Goal: Task Accomplishment & Management: Complete application form

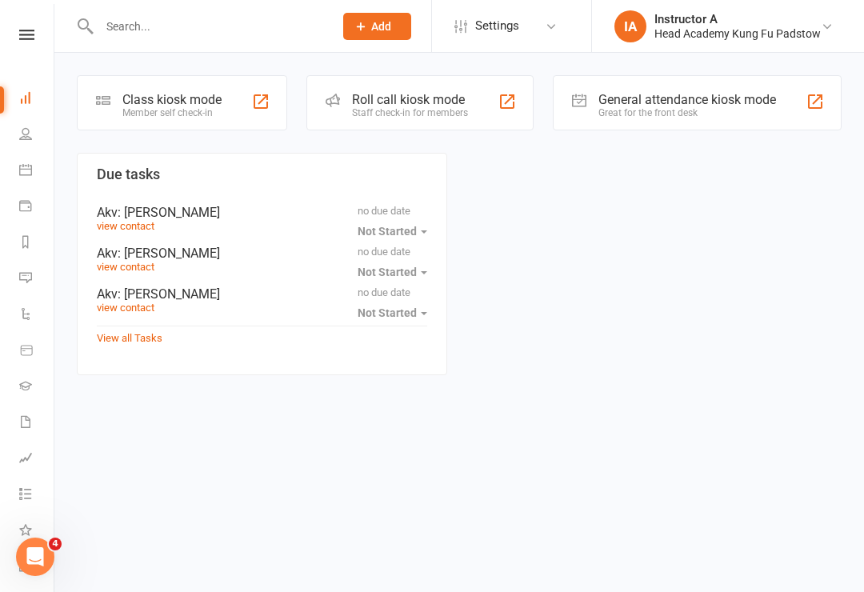
click at [481, 119] on div "Roll call kiosk mode Staff check-in for members" at bounding box center [419, 102] width 227 height 55
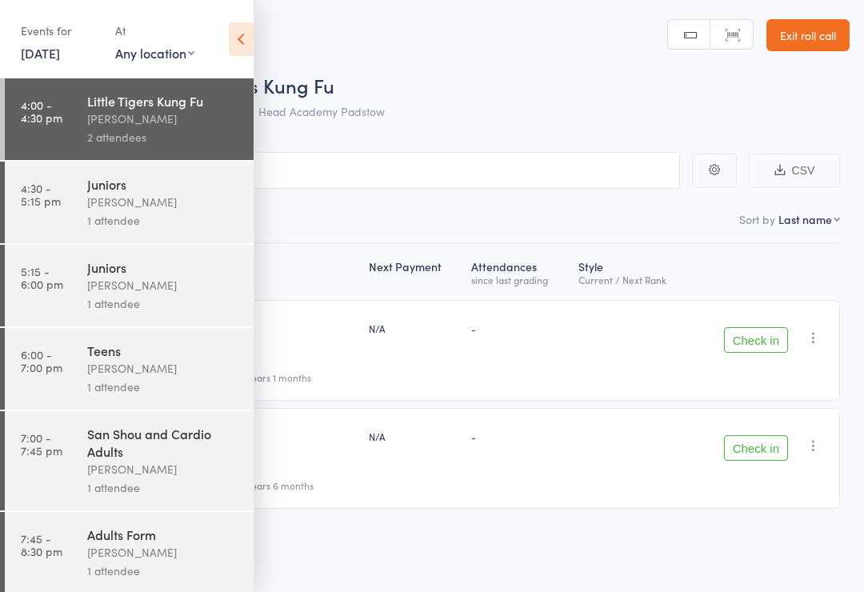
click at [805, 24] on link "Exit roll call" at bounding box center [807, 35] width 83 height 32
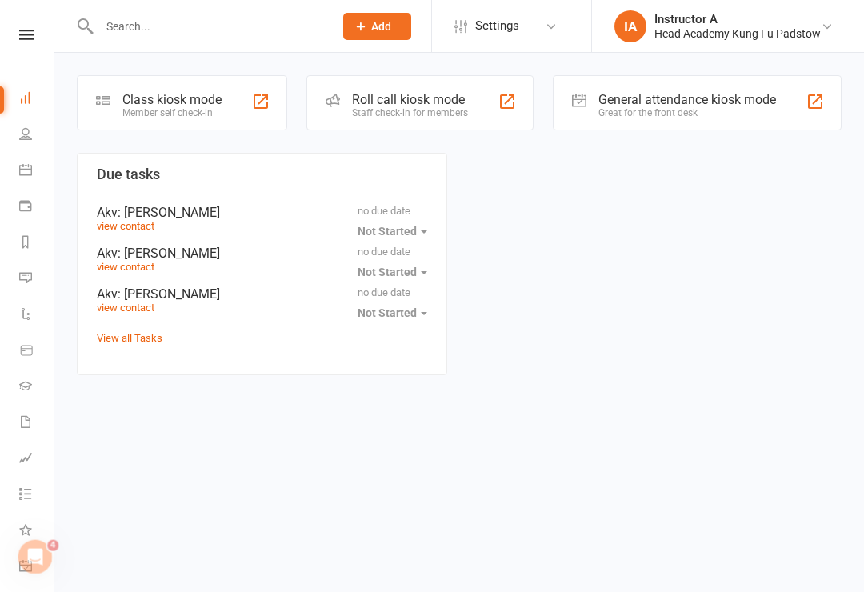
click at [402, 36] on button "Add" at bounding box center [377, 26] width 68 height 27
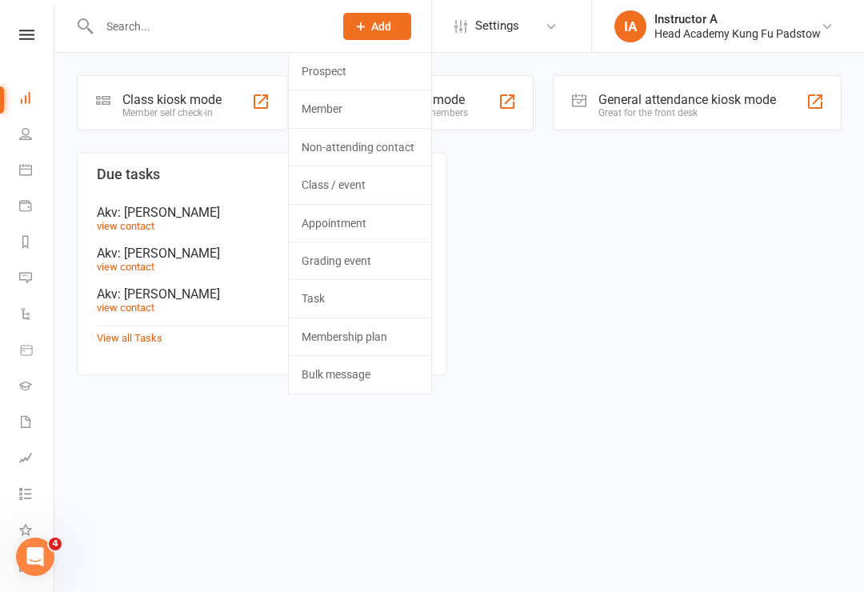
click at [351, 62] on link "Prospect" at bounding box center [360, 71] width 142 height 37
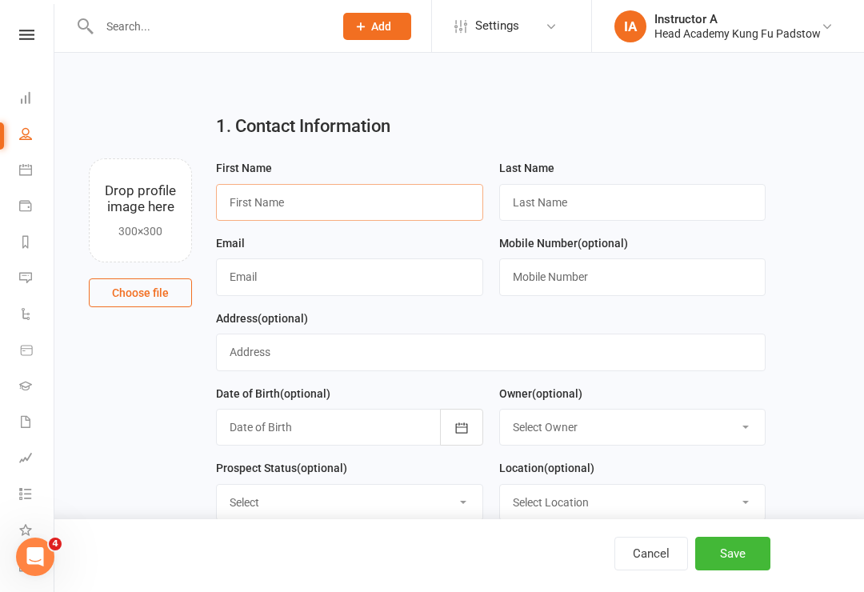
click at [365, 202] on input "text" at bounding box center [349, 202] width 267 height 37
click at [188, 110] on div "1. Contact Information Drop profile image here 300×300 Choose file First Name L…" at bounding box center [459, 130] width 764 height 58
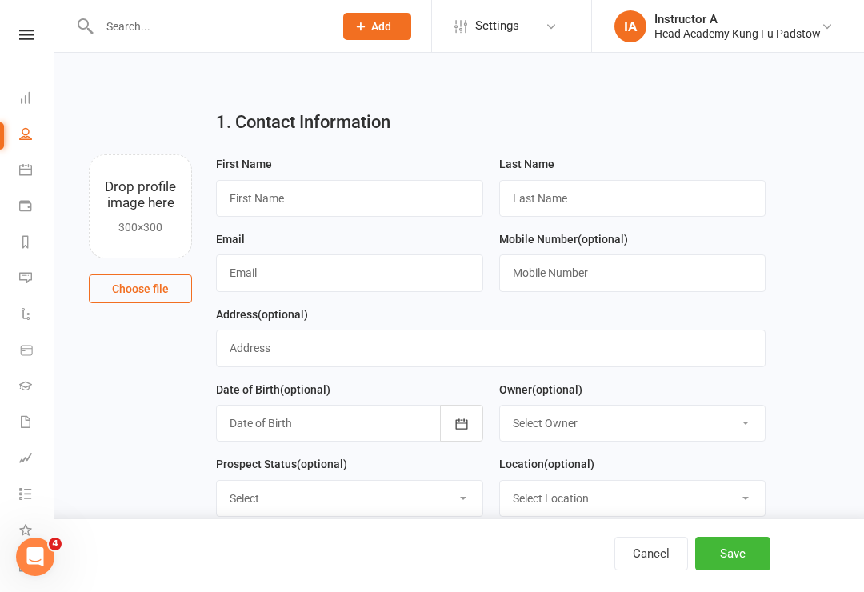
scroll to position [7, 0]
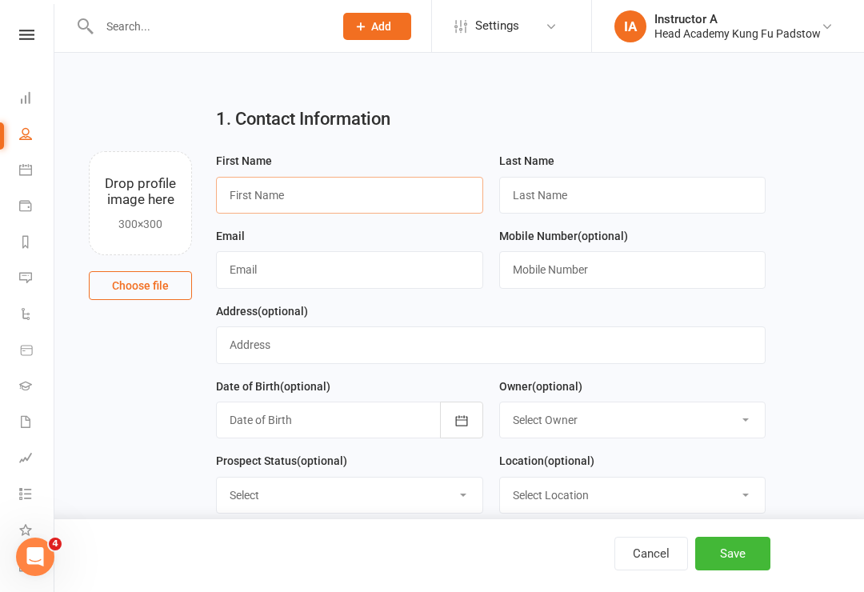
click at [353, 195] on input "text" at bounding box center [349, 195] width 267 height 37
type input "Allan"
click at [591, 204] on input "text" at bounding box center [632, 195] width 267 height 37
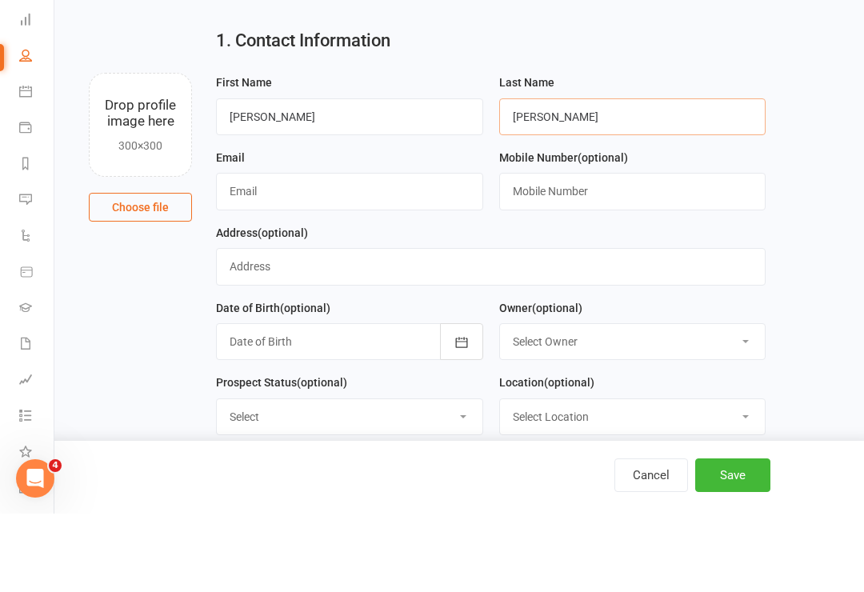
type input "Pham"
click at [398, 251] on input "text" at bounding box center [349, 269] width 267 height 37
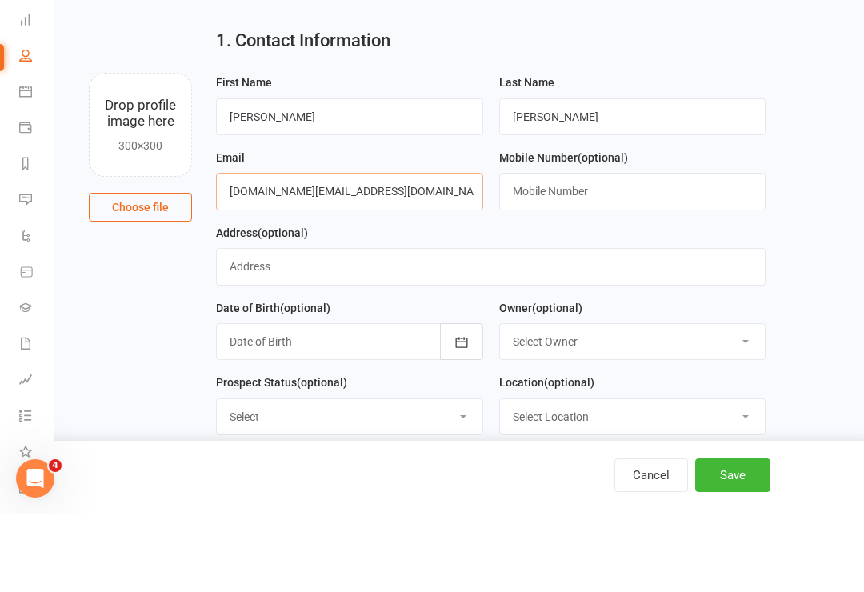
type input "Allan.pt@outLook.com"
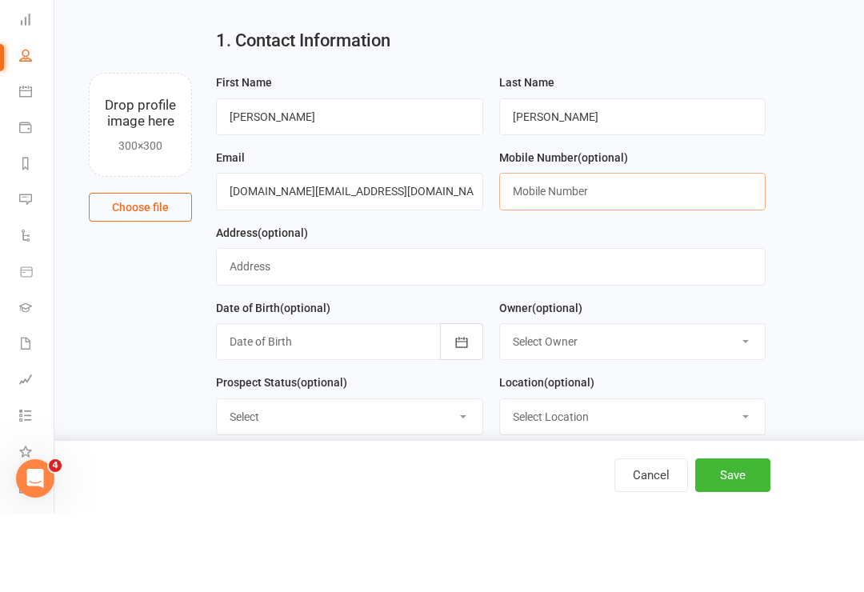
click at [661, 251] on input "text" at bounding box center [632, 269] width 267 height 37
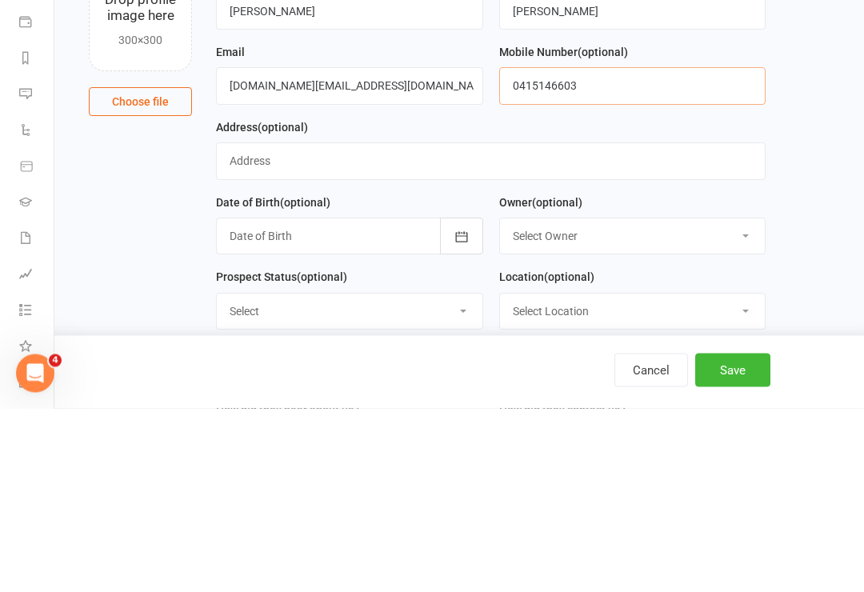
type input "0415146603"
click at [629, 326] on input "text" at bounding box center [490, 344] width 549 height 37
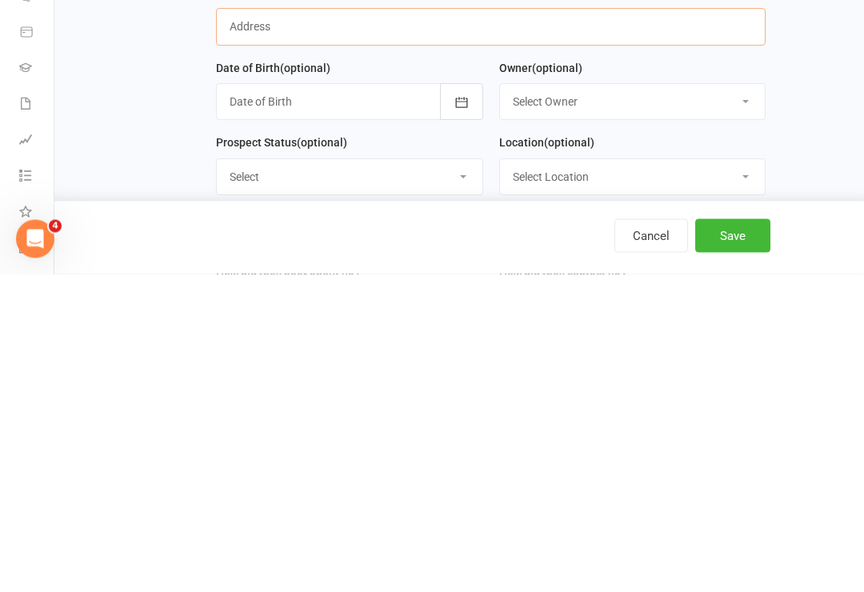
scroll to position [42, 0]
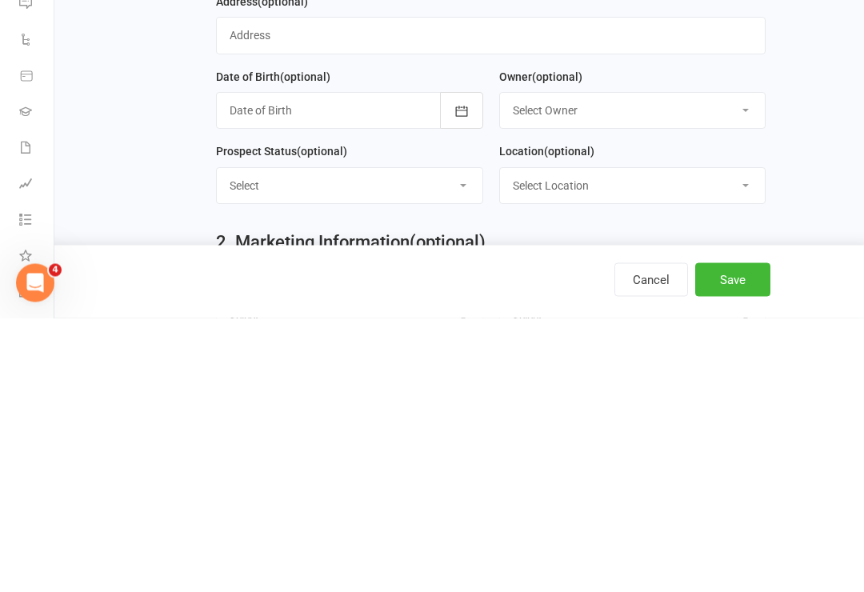
click at [365, 366] on div at bounding box center [349, 384] width 267 height 37
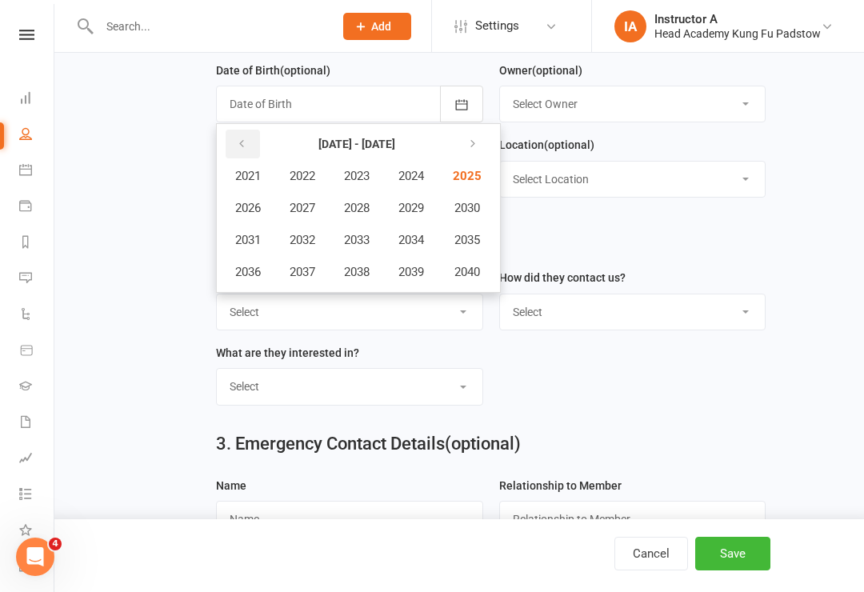
click at [246, 142] on icon "button" at bounding box center [241, 144] width 11 height 13
click at [488, 138] on button "button" at bounding box center [470, 144] width 34 height 29
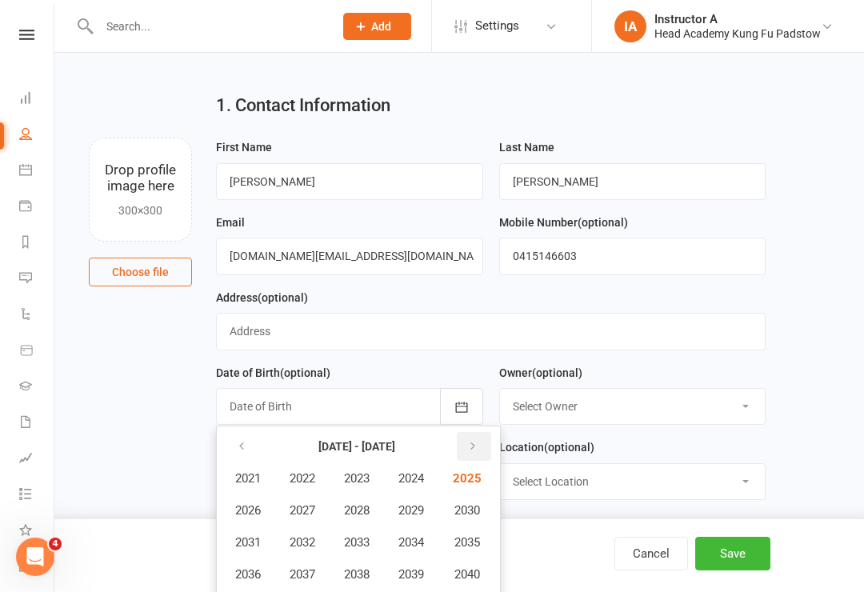
scroll to position [20, 0]
click at [393, 171] on input "Allan" at bounding box center [349, 182] width 267 height 37
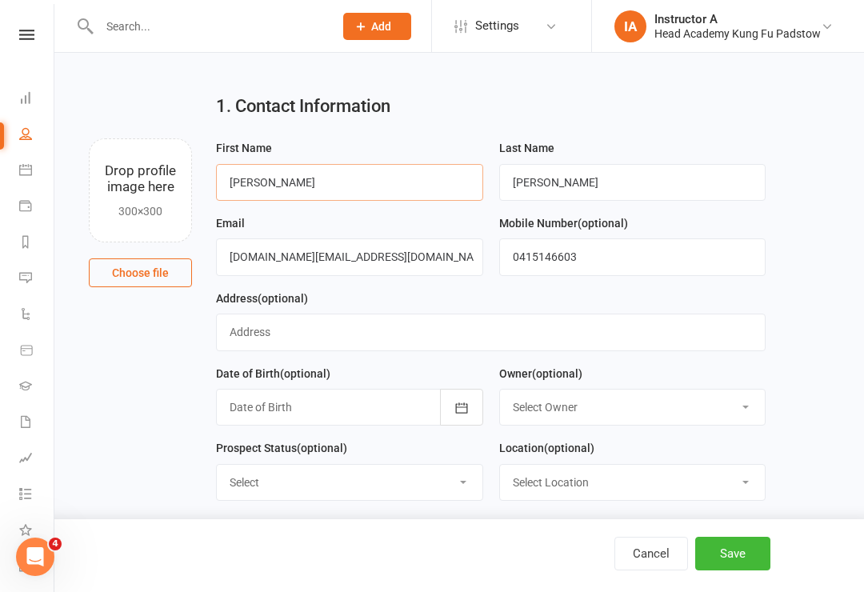
click at [393, 181] on input "Allan" at bounding box center [349, 182] width 267 height 37
type input "A"
type input "Oliver"
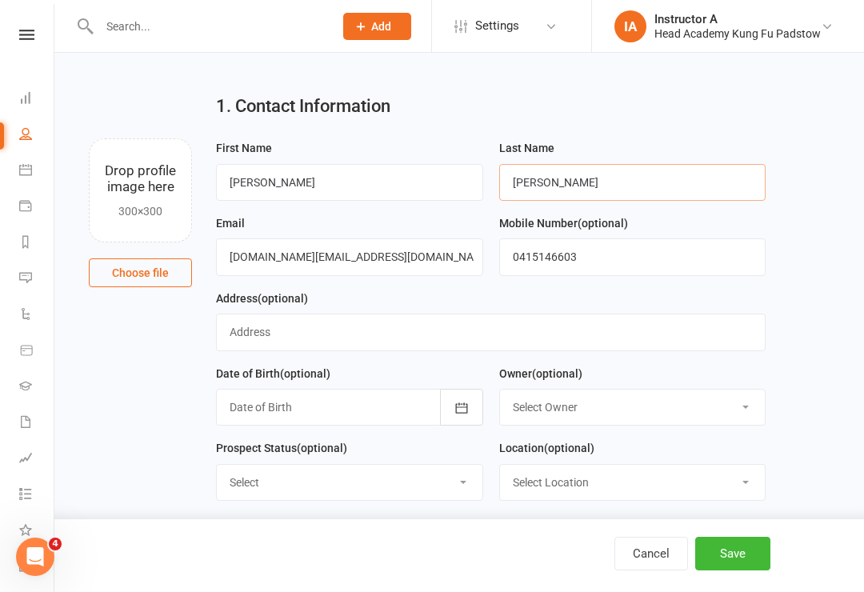
click at [698, 190] on input "Pham" at bounding box center [632, 182] width 267 height 37
type input "P"
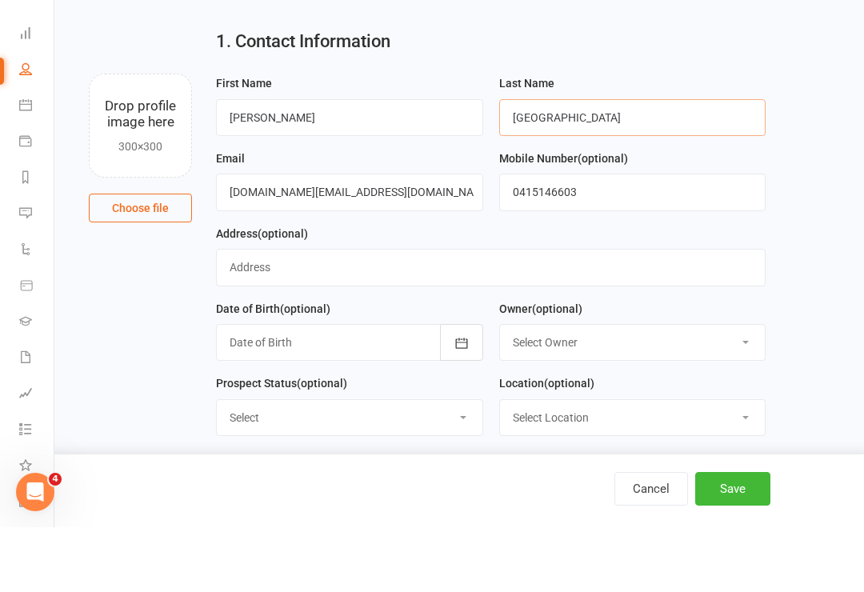
type input "Bern"
click at [445, 164] on input "Oliver" at bounding box center [349, 182] width 267 height 37
type input "O"
type input "Allan"
click at [669, 164] on input "Bern" at bounding box center [632, 182] width 267 height 37
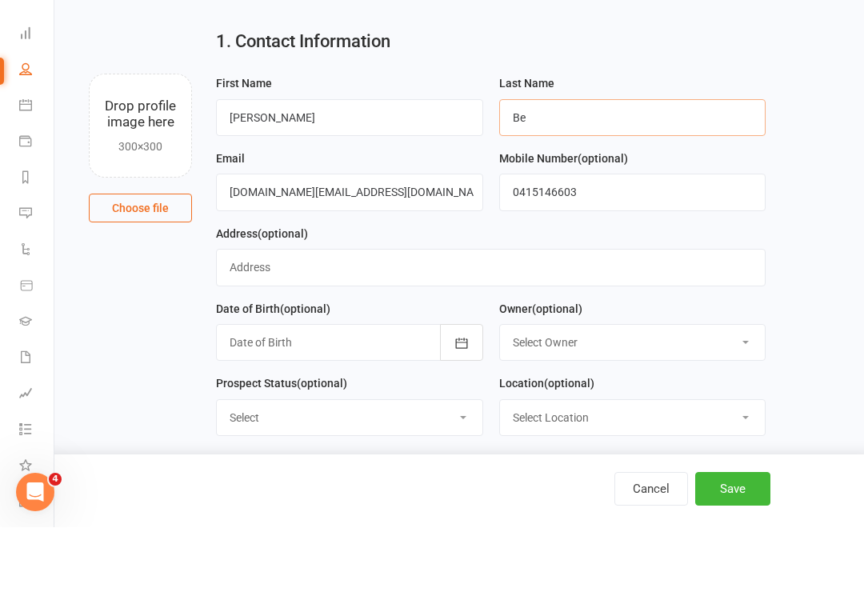
type input "B"
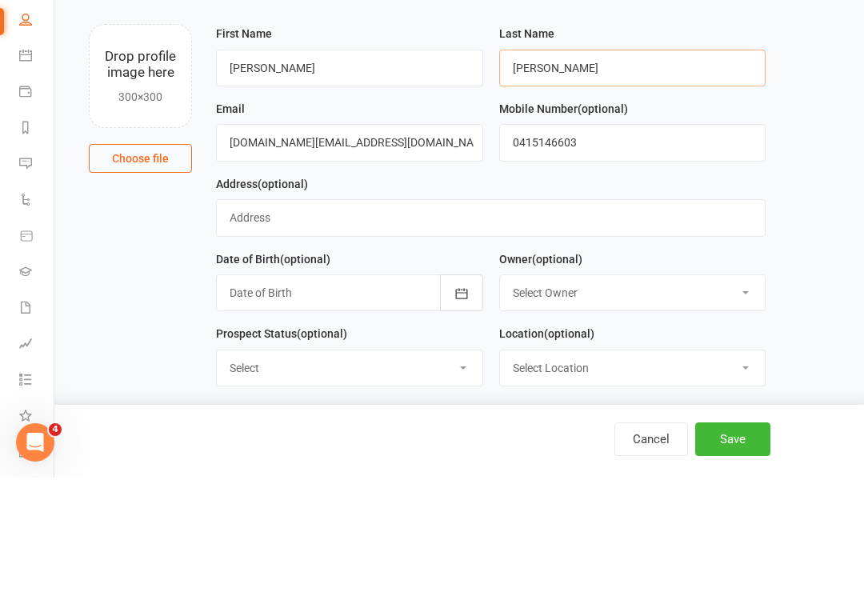
type input "Pham"
click at [698, 238] on input "0415146603" at bounding box center [632, 256] width 267 height 37
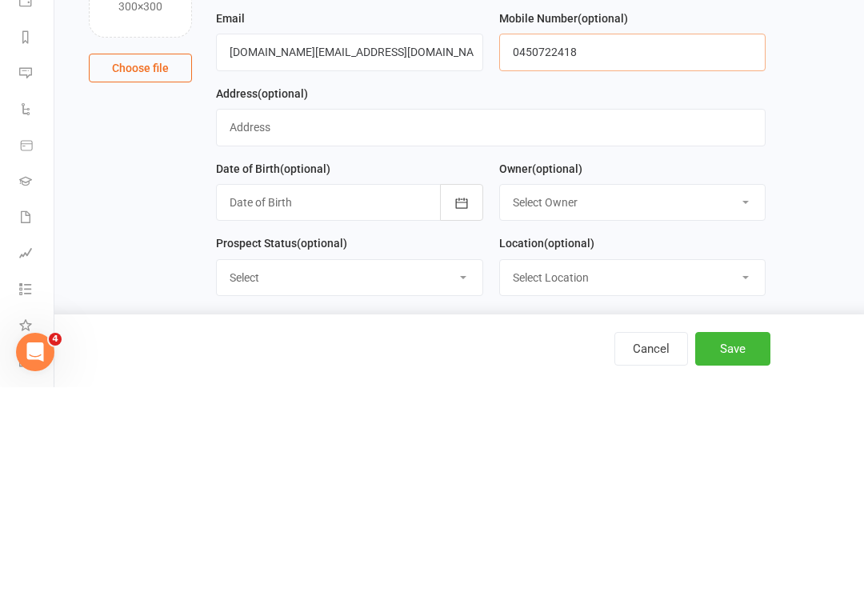
type input "0450722418"
click at [391, 389] on div at bounding box center [349, 407] width 267 height 37
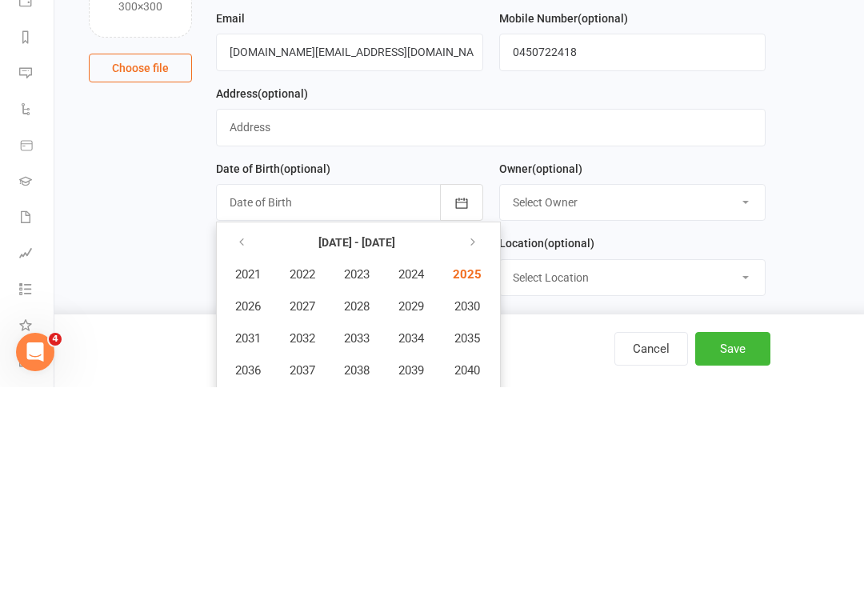
scroll to position [323, 0]
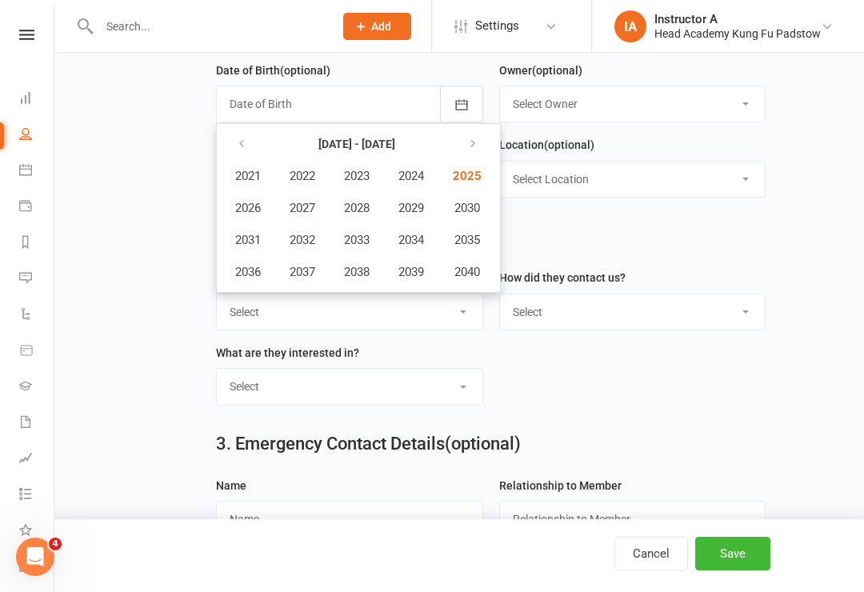
click at [397, 113] on div at bounding box center [349, 104] width 267 height 37
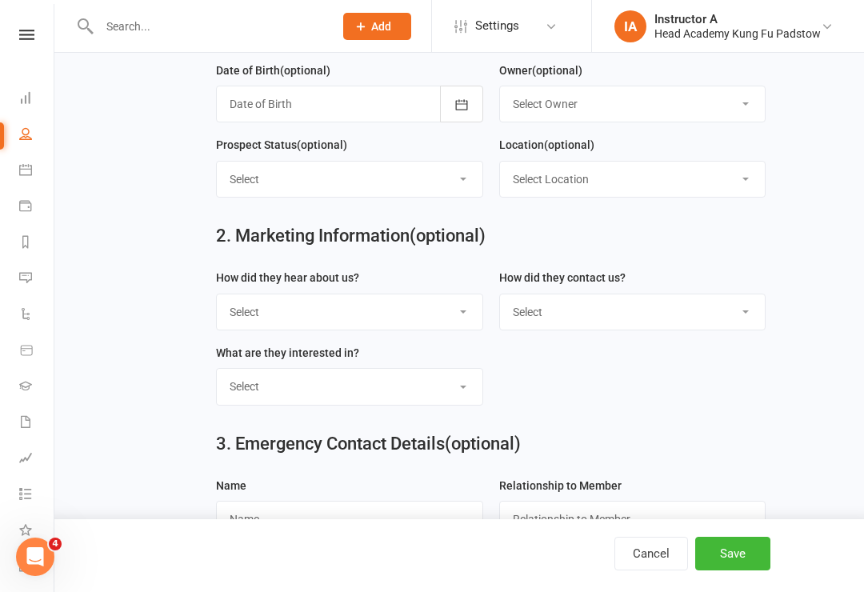
click at [336, 105] on div at bounding box center [349, 104] width 267 height 37
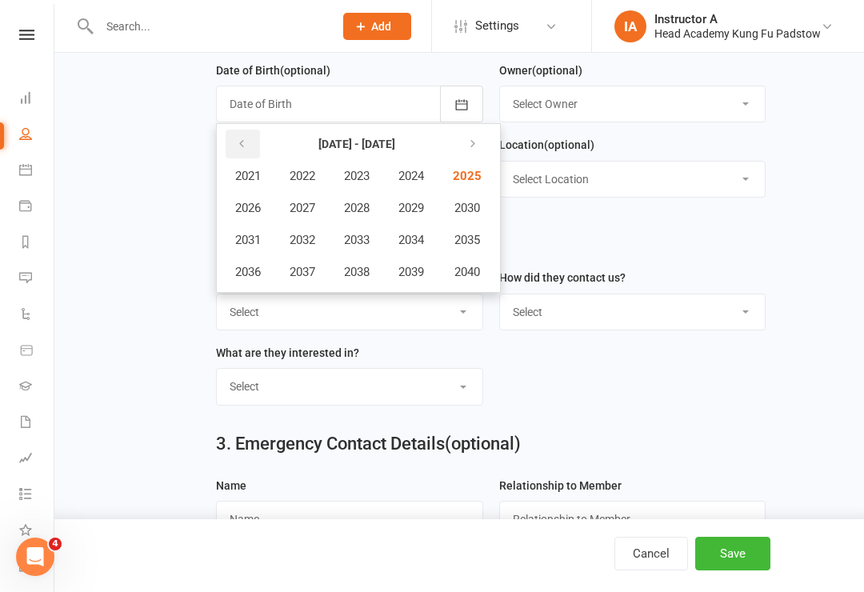
click at [260, 158] on button "button" at bounding box center [243, 144] width 34 height 29
click at [252, 139] on button "button" at bounding box center [243, 144] width 34 height 29
click at [257, 148] on button "button" at bounding box center [243, 144] width 34 height 29
click at [485, 153] on button "button" at bounding box center [470, 144] width 34 height 29
click at [259, 144] on button "button" at bounding box center [243, 144] width 34 height 29
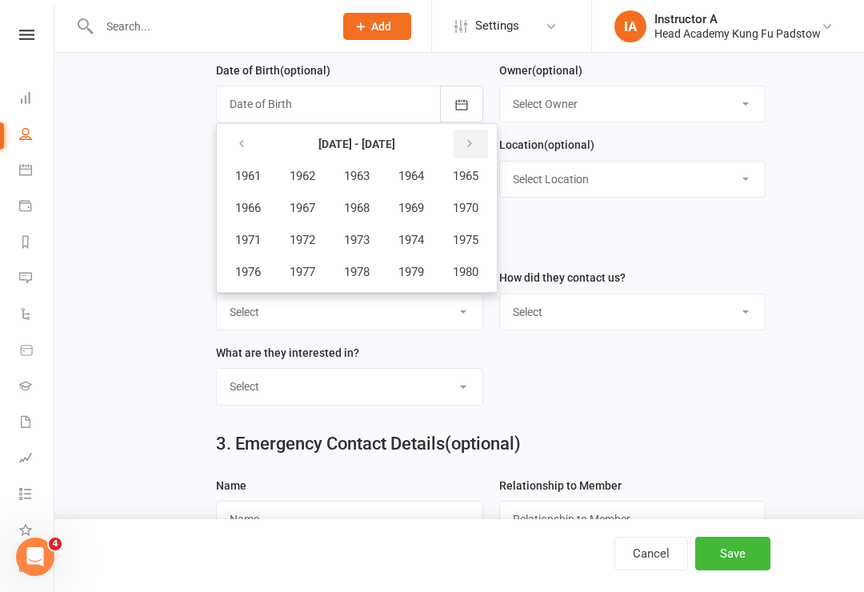
click at [475, 150] on icon "button" at bounding box center [469, 144] width 11 height 13
click at [379, 214] on button "1988" at bounding box center [356, 208] width 53 height 30
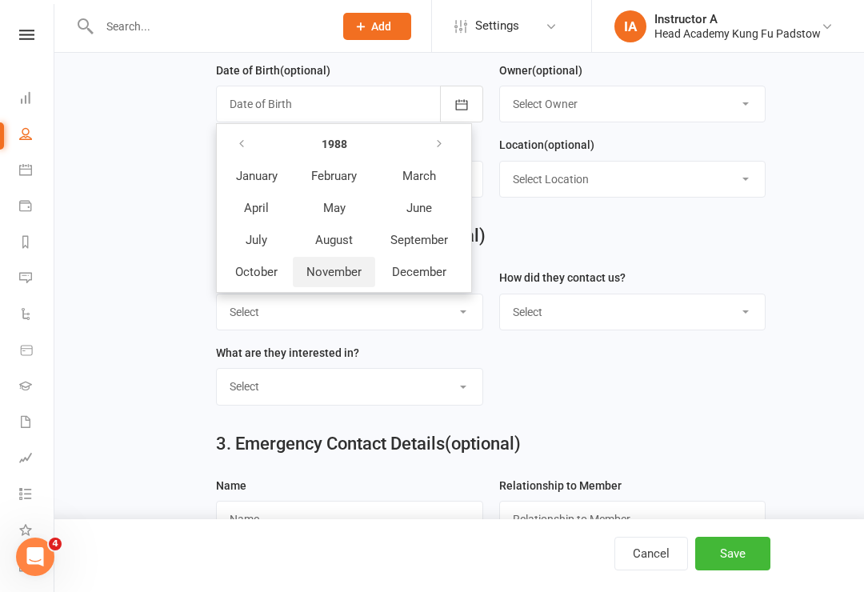
click at [344, 282] on button "November" at bounding box center [334, 272] width 82 height 30
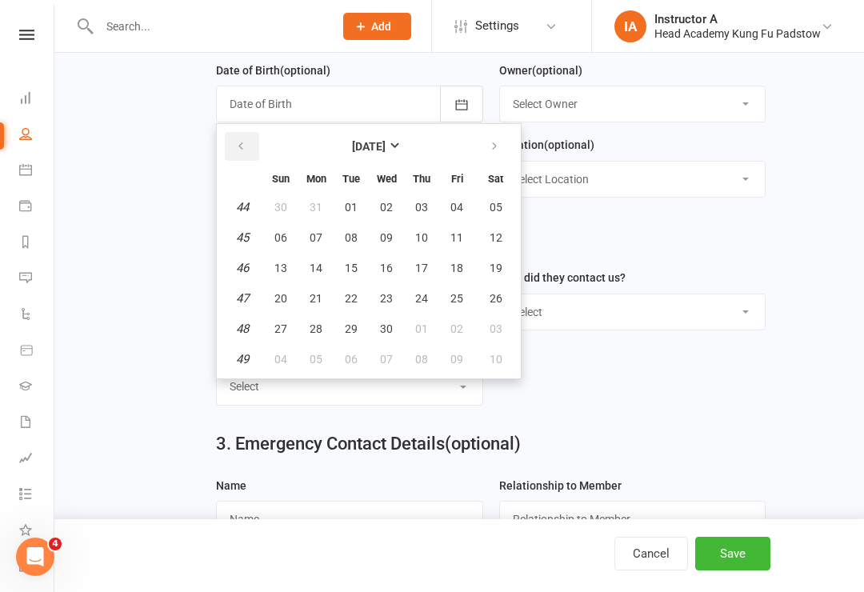
click at [244, 156] on button "button" at bounding box center [242, 146] width 34 height 29
click at [431, 270] on button "13" at bounding box center [422, 267] width 34 height 29
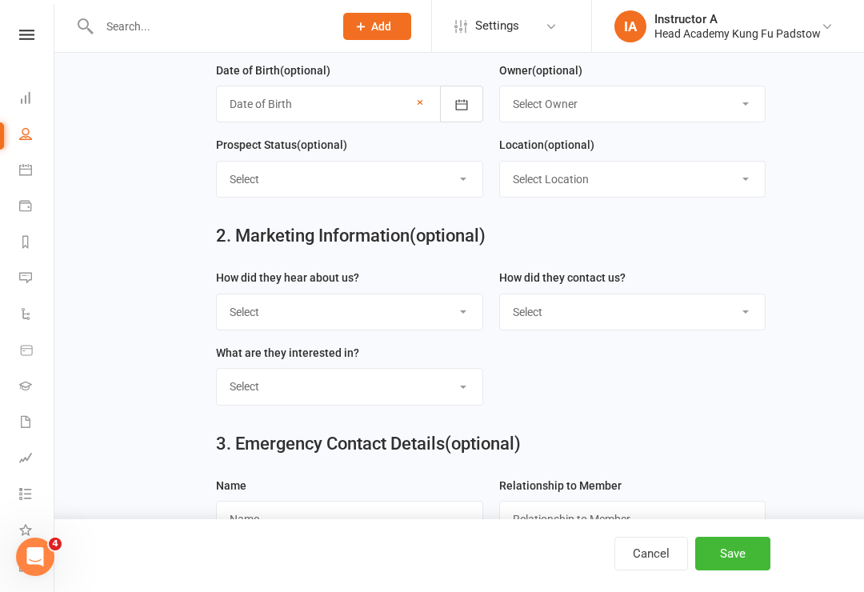
type input "13 Oct 1988"
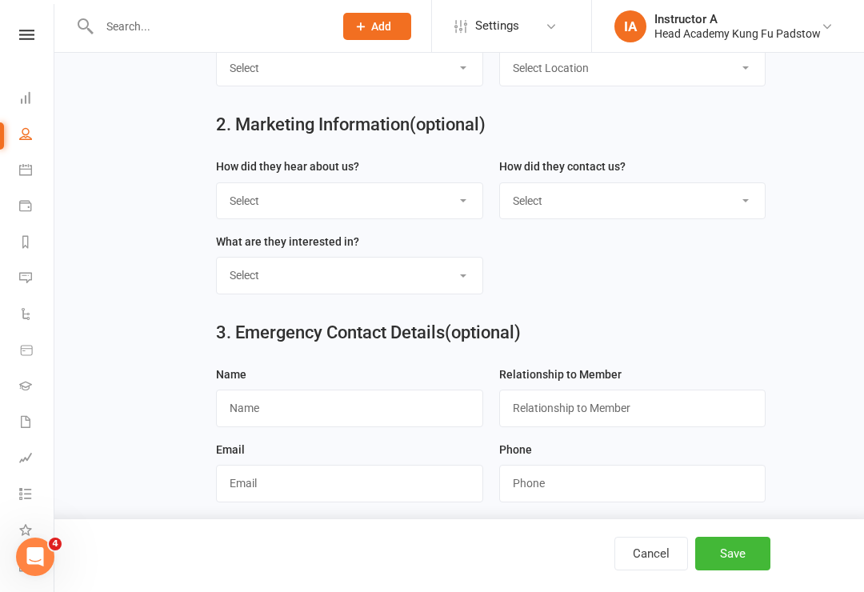
scroll to position [514, 0]
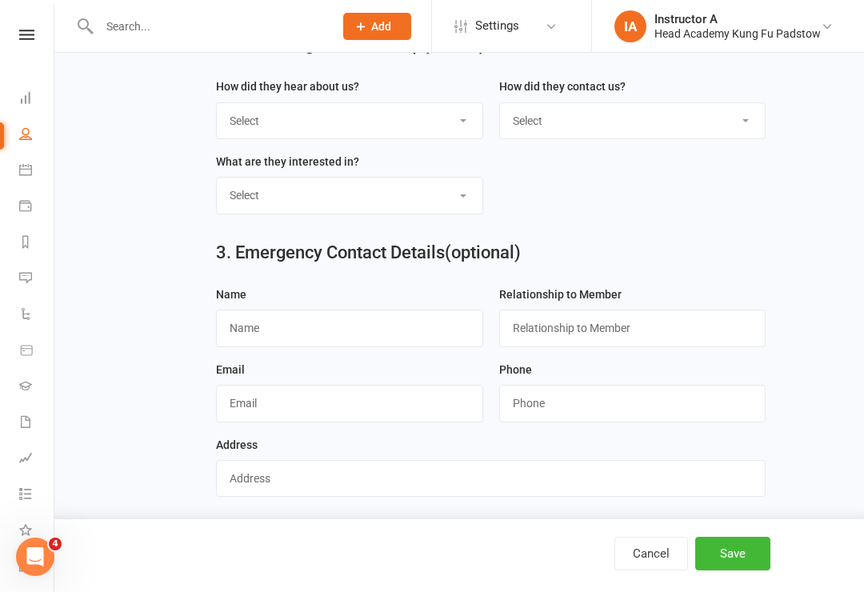
click at [731, 570] on button "Save" at bounding box center [732, 554] width 75 height 34
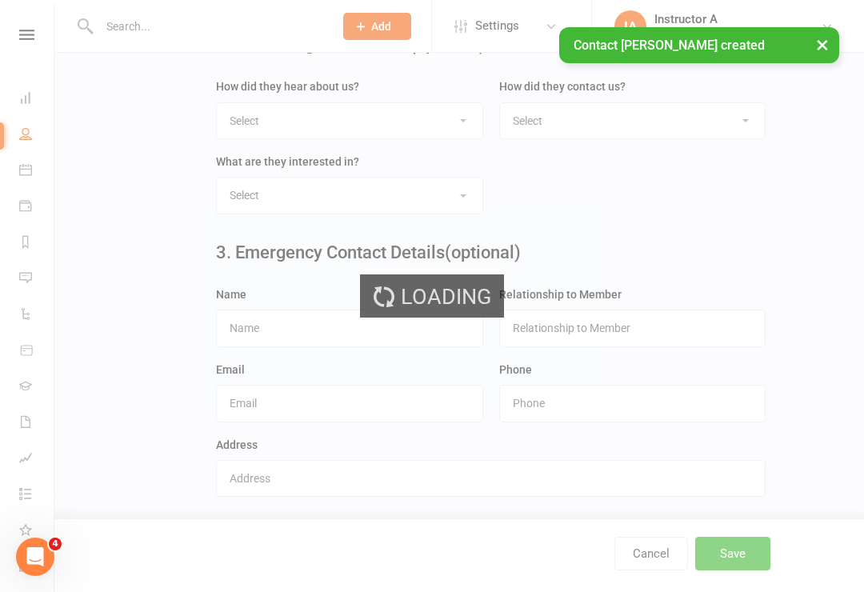
scroll to position [0, 0]
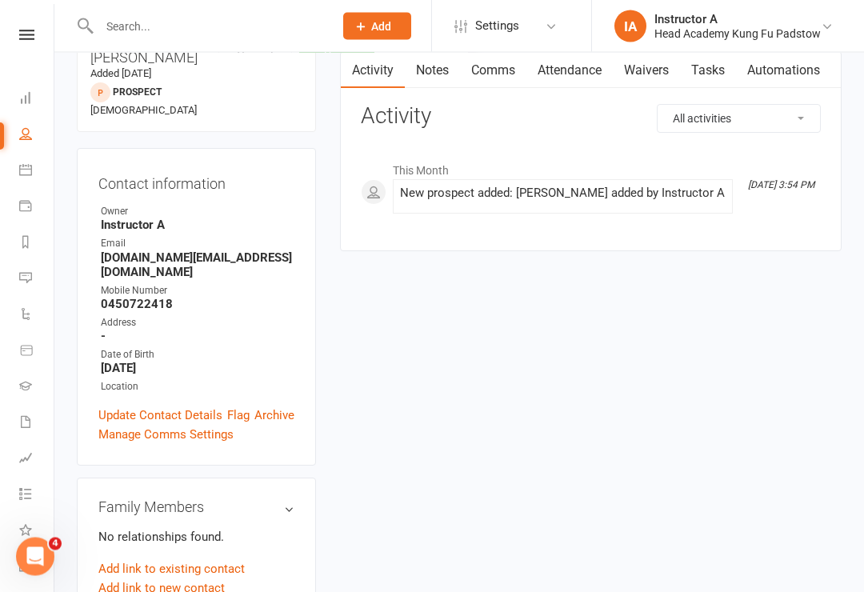
scroll to position [140, 0]
click at [134, 577] on link "Add link to new contact" at bounding box center [161, 586] width 126 height 19
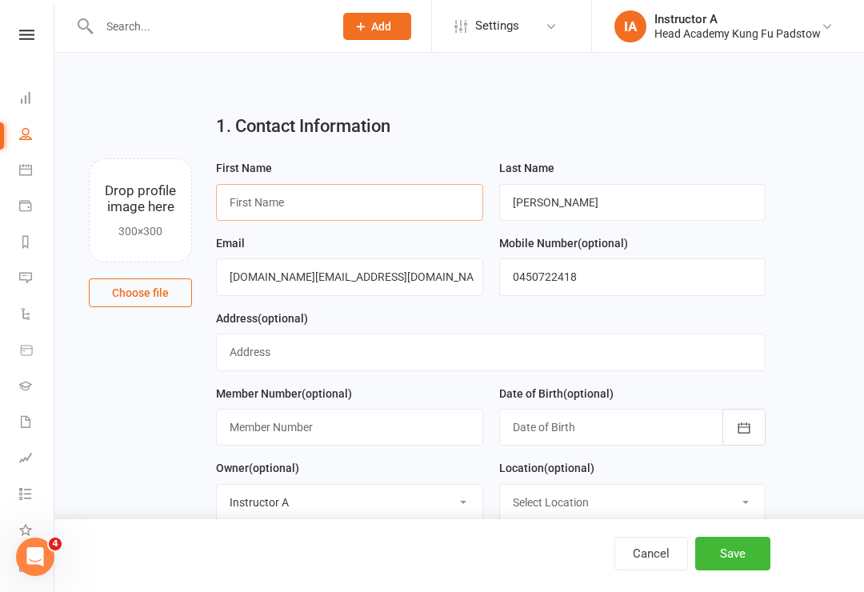
click at [417, 214] on input "text" at bounding box center [349, 202] width 267 height 37
type input "Oliver"
click at [630, 217] on input "Pham" at bounding box center [632, 202] width 267 height 37
type input "P"
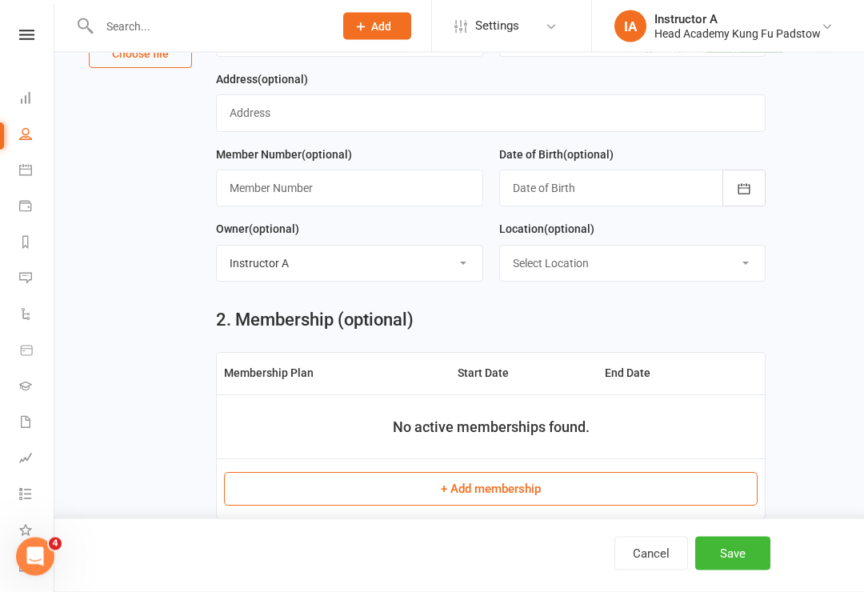
scroll to position [239, 0]
type input "Bern"
click at [622, 183] on div at bounding box center [632, 188] width 267 height 37
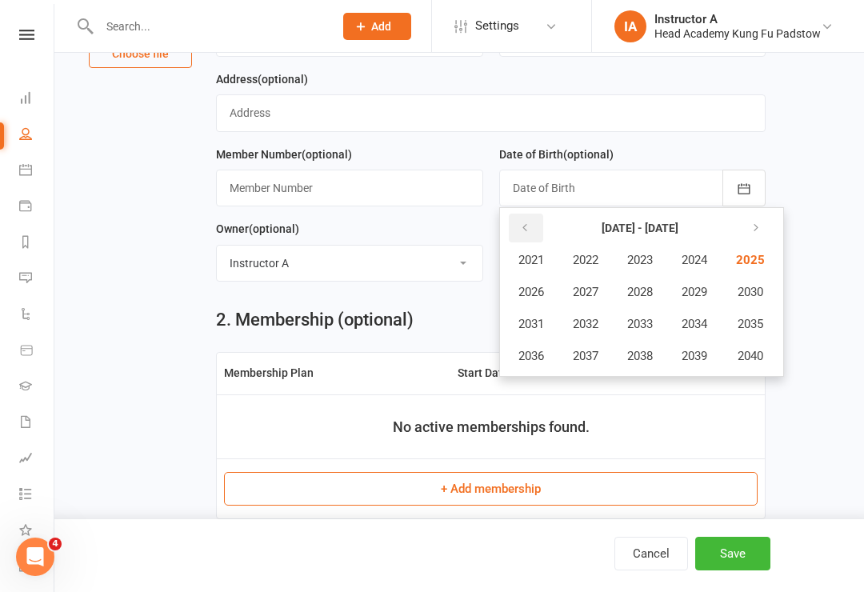
click at [532, 231] on button "button" at bounding box center [526, 228] width 34 height 29
click at [706, 354] on span "2019" at bounding box center [694, 356] width 26 height 14
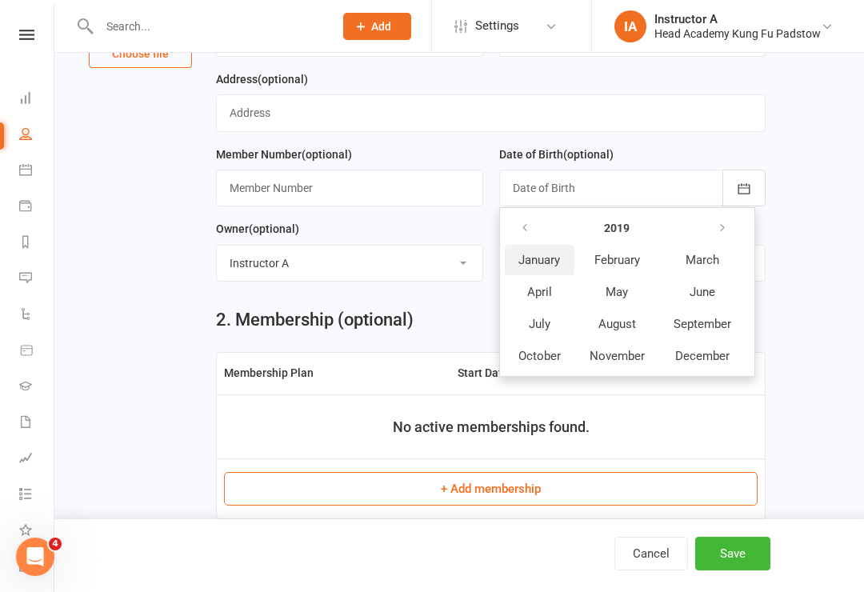
click at [543, 265] on span "January" at bounding box center [539, 260] width 42 height 14
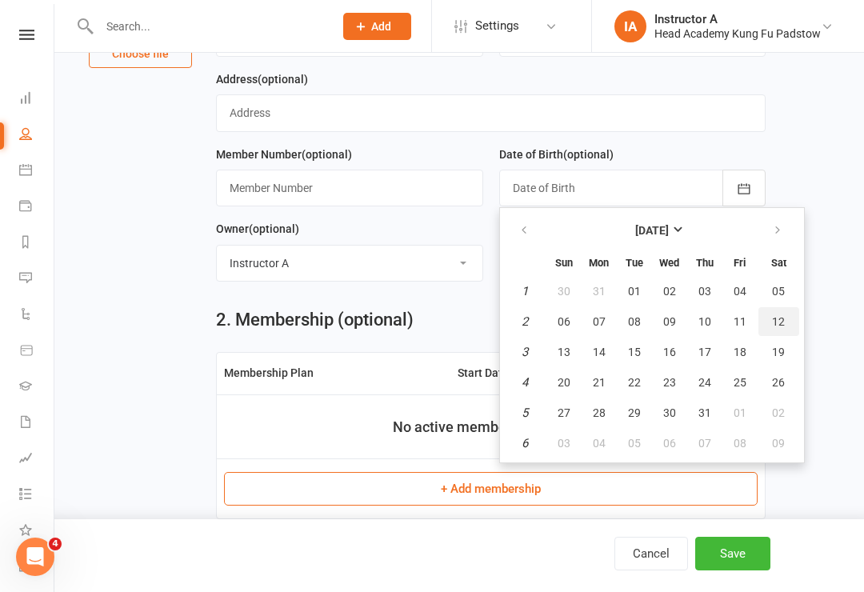
click at [784, 333] on button "12" at bounding box center [778, 321] width 41 height 29
type input "12 Jan 2019"
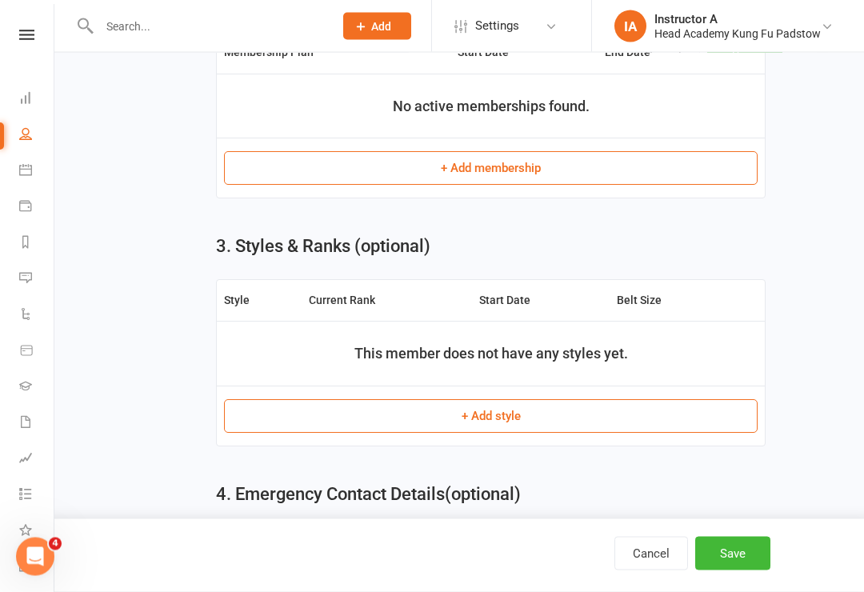
scroll to position [560, 0]
click at [734, 570] on button "Save" at bounding box center [732, 554] width 75 height 34
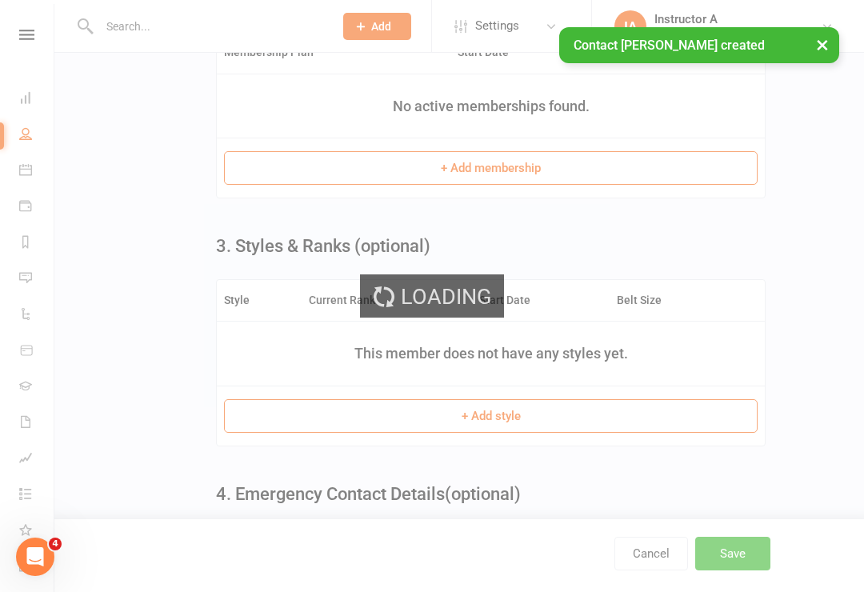
scroll to position [0, 0]
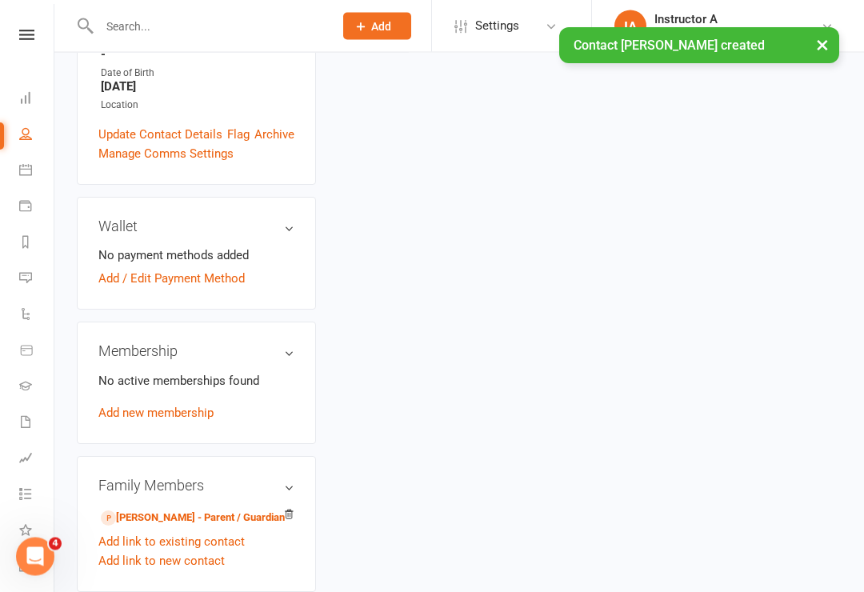
scroll to position [453, 0]
click at [158, 509] on link "Allan Pham - Parent / Guardian" at bounding box center [193, 517] width 184 height 17
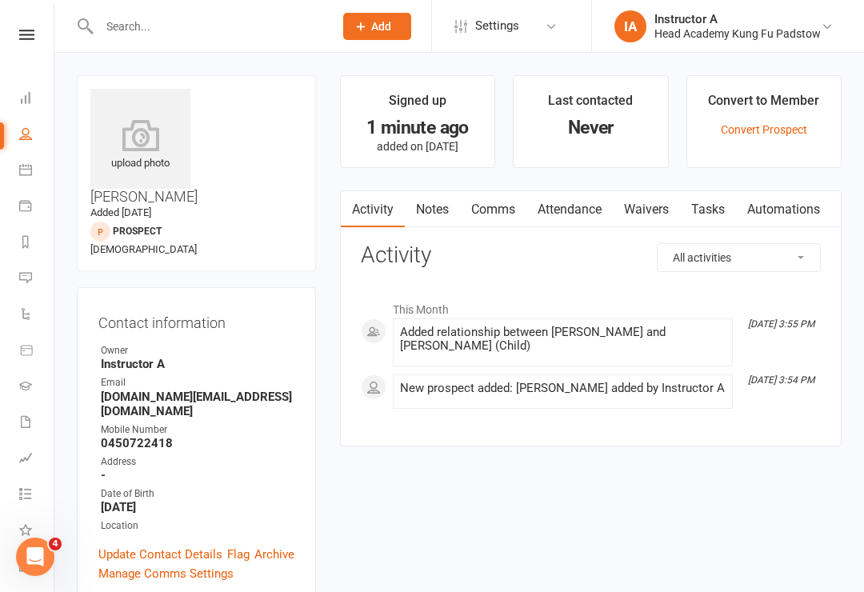
click at [657, 223] on link "Waivers" at bounding box center [646, 209] width 67 height 37
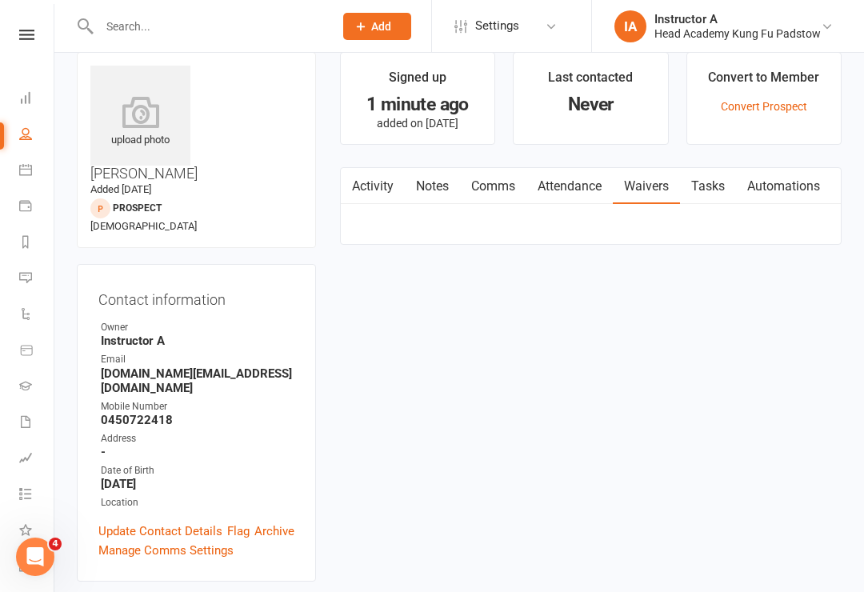
scroll to position [25, 0]
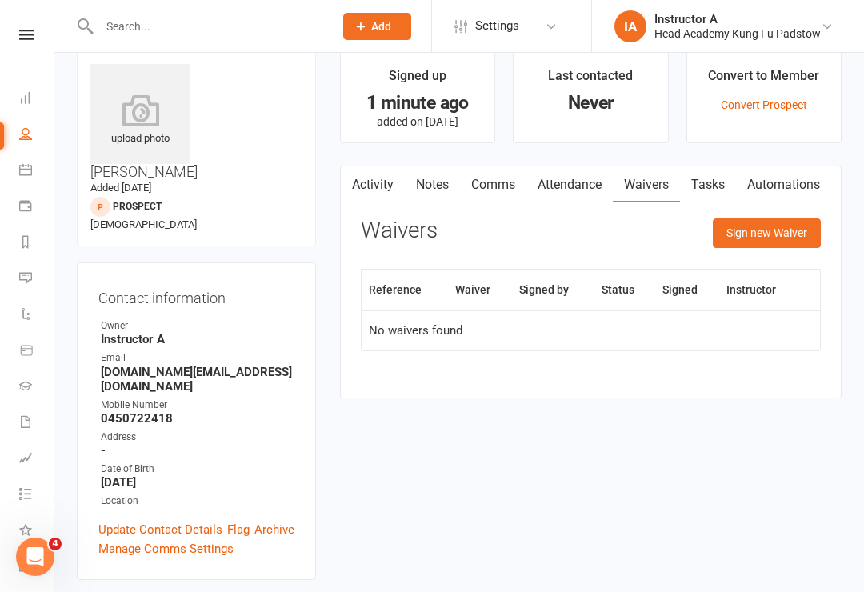
click at [748, 234] on button "Sign new Waiver" at bounding box center [767, 232] width 108 height 29
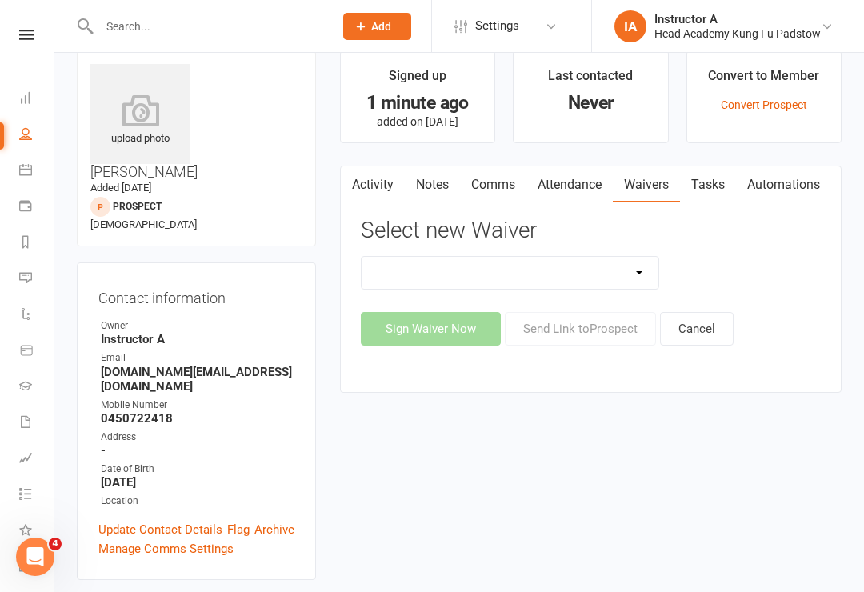
click at [480, 277] on select "Adults Waiver And Terms And Conditions Parent Or Guardian Waiver And Terms And …" at bounding box center [509, 273] width 297 height 32
select select "3665"
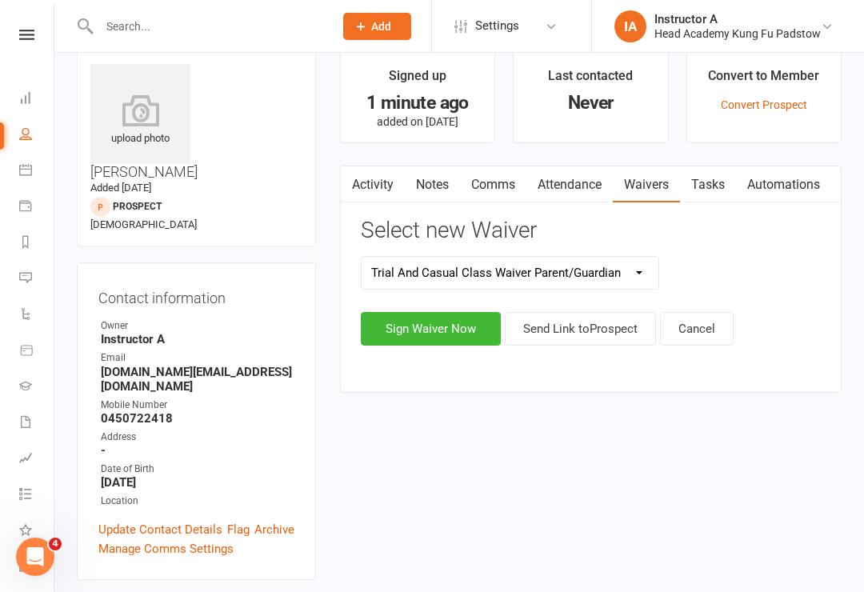
click at [441, 329] on button "Sign Waiver Now" at bounding box center [431, 329] width 140 height 34
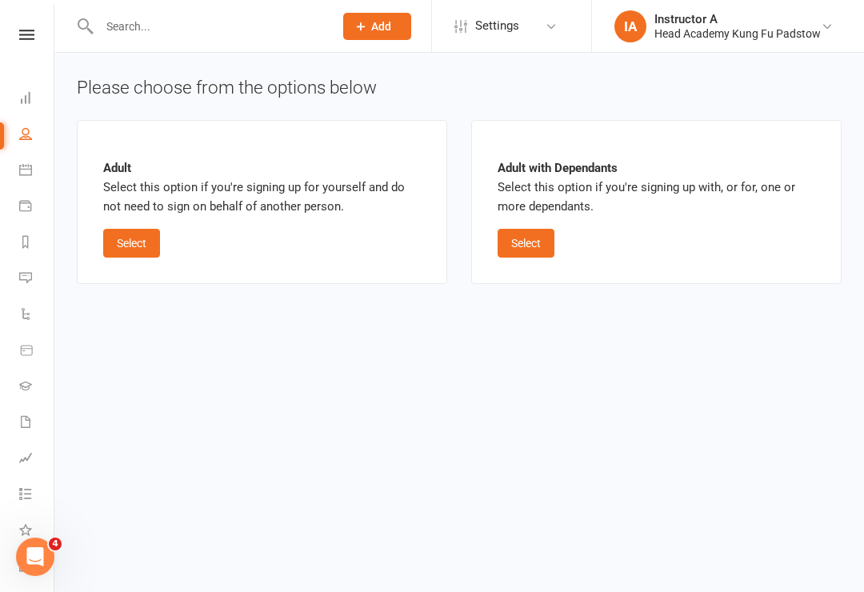
click at [534, 246] on button "Select" at bounding box center [525, 243] width 57 height 29
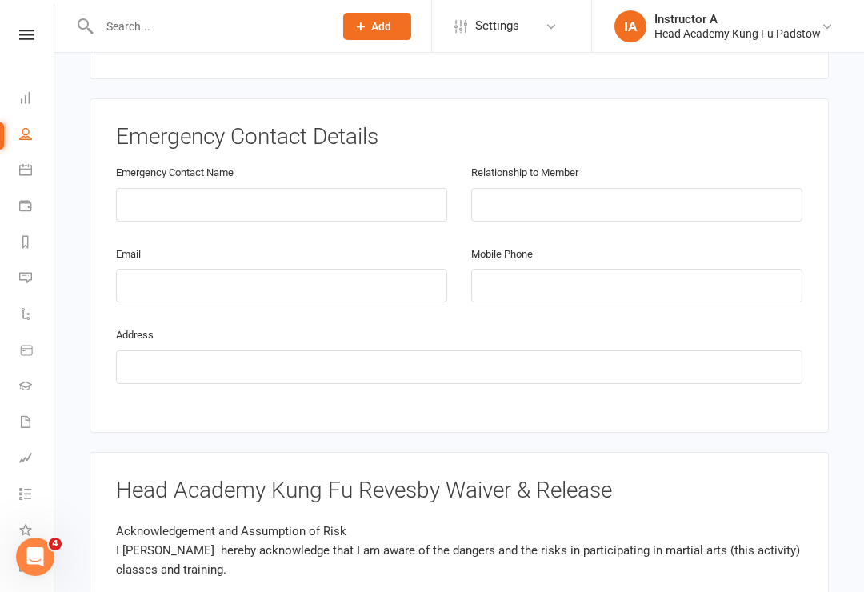
scroll to position [1414, 0]
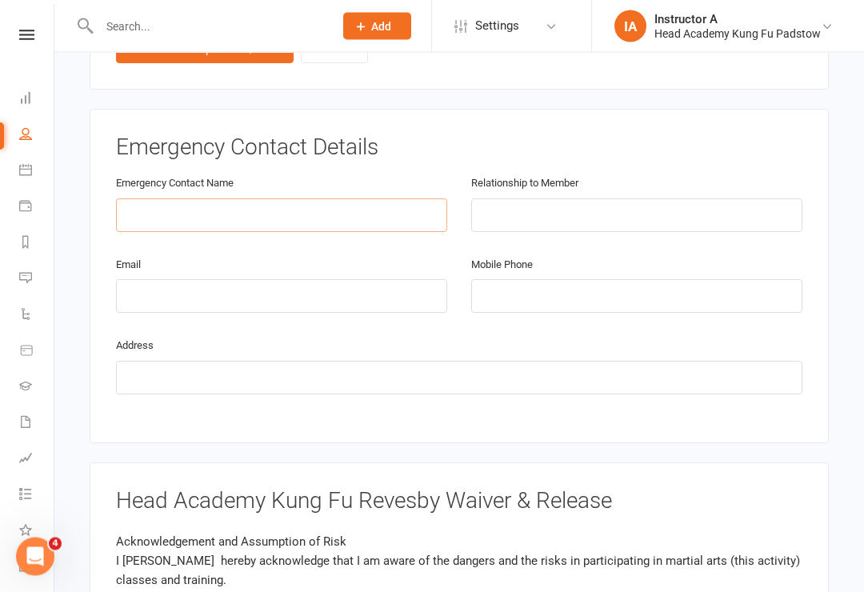
click at [290, 199] on input "text" at bounding box center [281, 216] width 331 height 34
type input "Lisa"
click at [706, 199] on input "text" at bounding box center [636, 216] width 331 height 34
type input "Mother"
click at [382, 280] on input "email" at bounding box center [281, 297] width 331 height 34
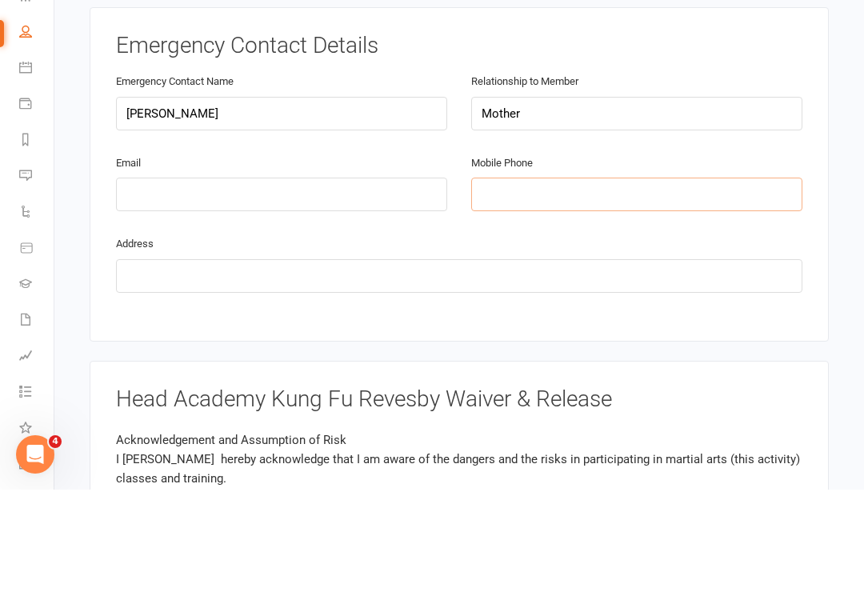
click at [725, 280] on input "tel" at bounding box center [636, 297] width 331 height 34
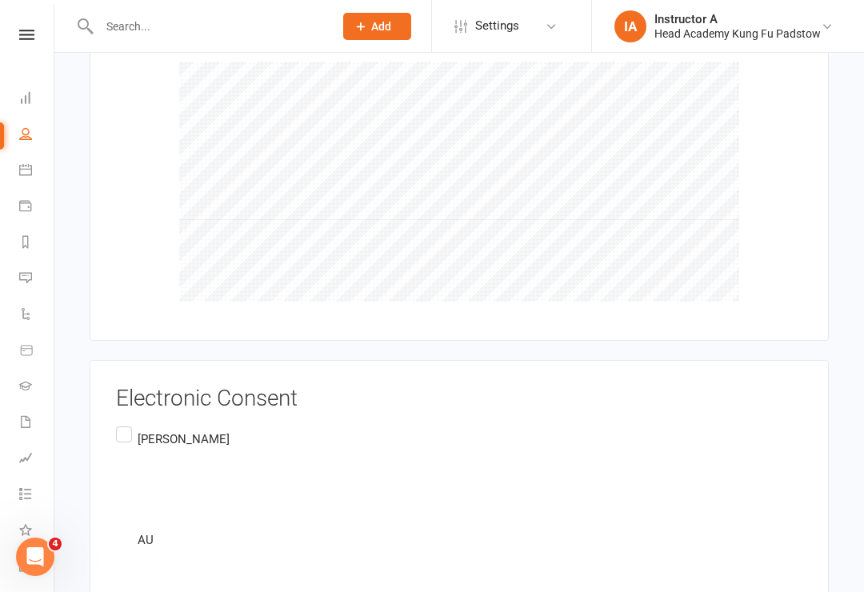
scroll to position [2200, 0]
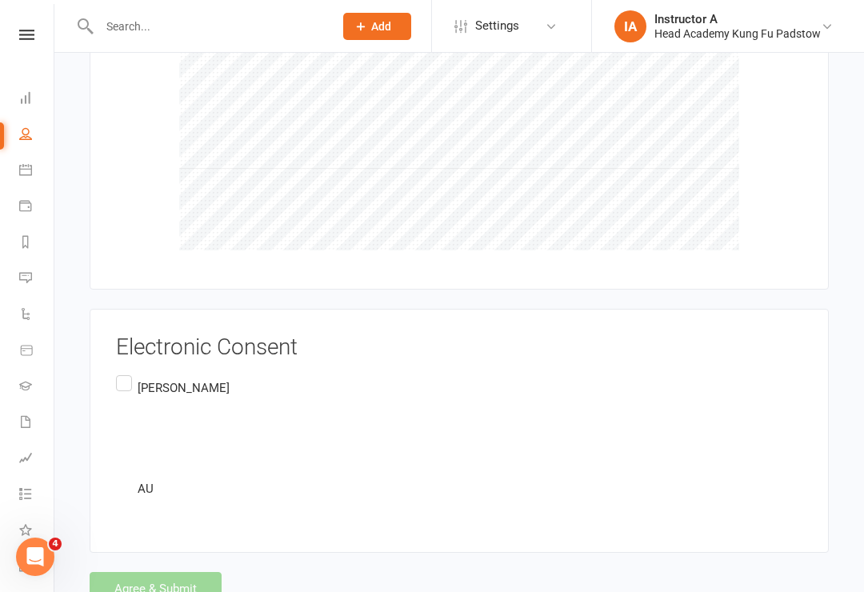
type input "0402440119"
click at [171, 572] on div "Agree & Submit" at bounding box center [459, 589] width 739 height 34
click at [118, 372] on label "Allan Pham AU" at bounding box center [173, 438] width 114 height 132
click at [118, 372] on input "Allan Pham AU" at bounding box center [121, 372] width 10 height 0
click at [128, 572] on button "Agree & Submit" at bounding box center [156, 589] width 132 height 34
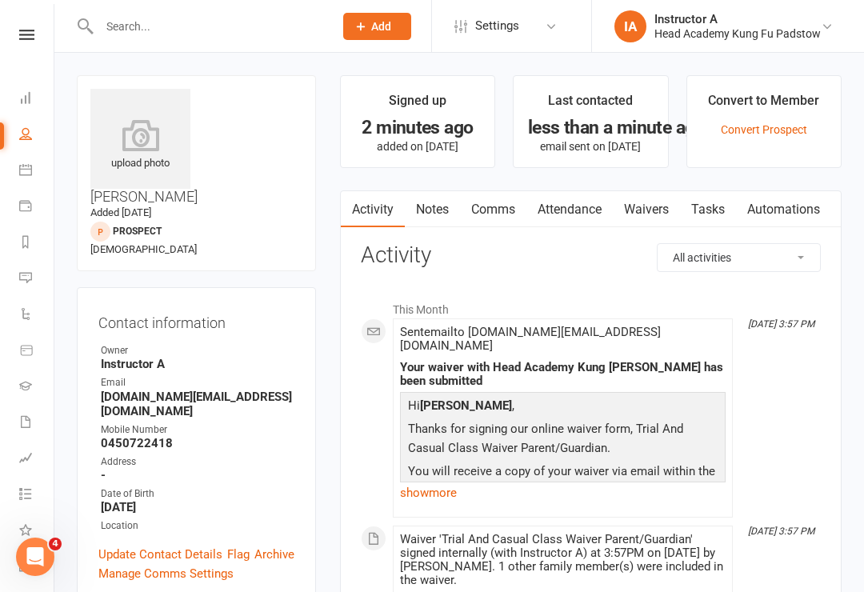
scroll to position [1, 0]
click at [30, 86] on link "Dashboard" at bounding box center [37, 99] width 36 height 36
